Goal: Task Accomplishment & Management: Use online tool/utility

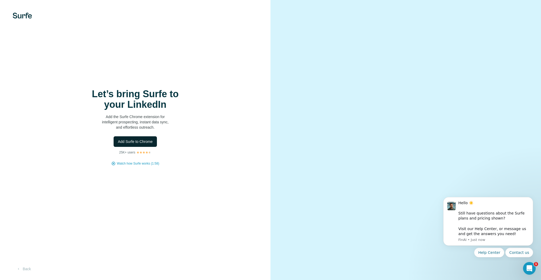
click at [142, 141] on span "Add Surfe to Chrome" at bounding box center [135, 141] width 35 height 5
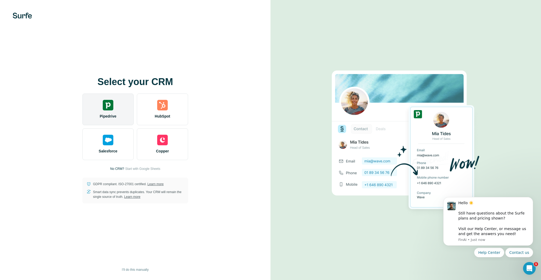
click at [111, 110] on img at bounding box center [108, 105] width 11 height 11
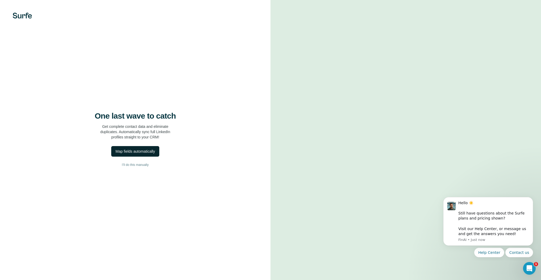
click at [154, 150] on div "Map fields automatically" at bounding box center [134, 151] width 39 height 5
